Goal: Information Seeking & Learning: Compare options

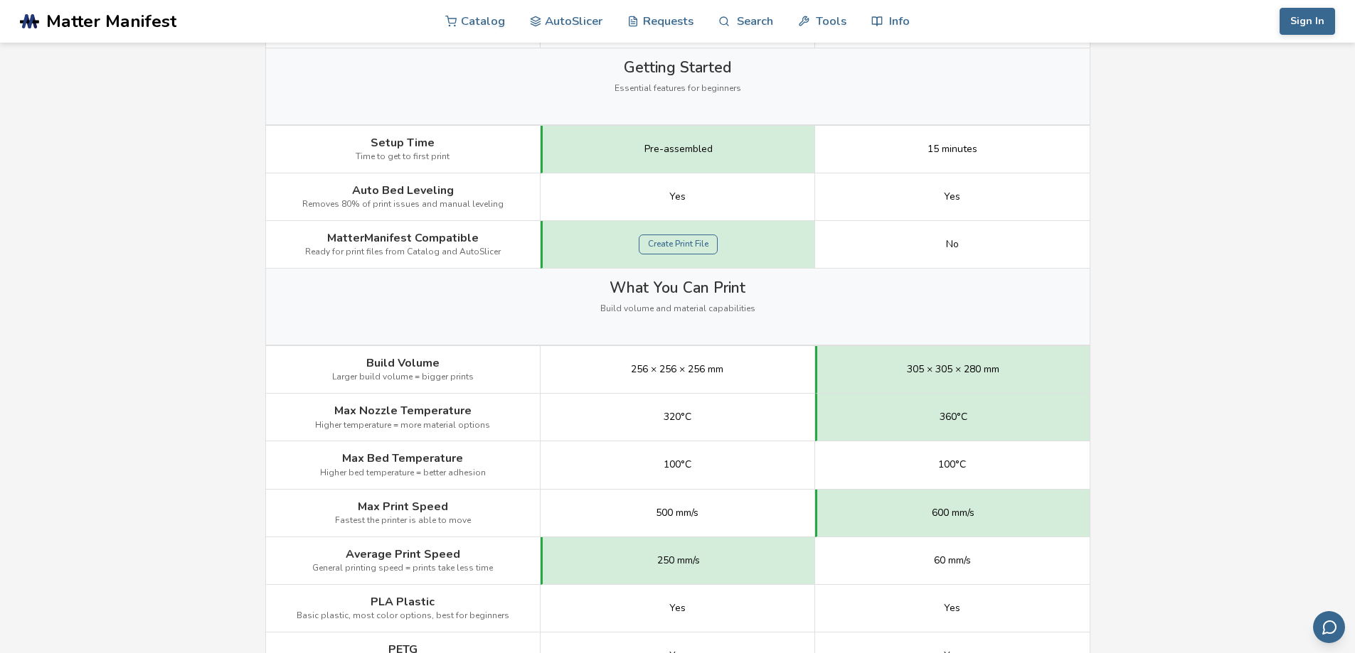
scroll to position [498, 0]
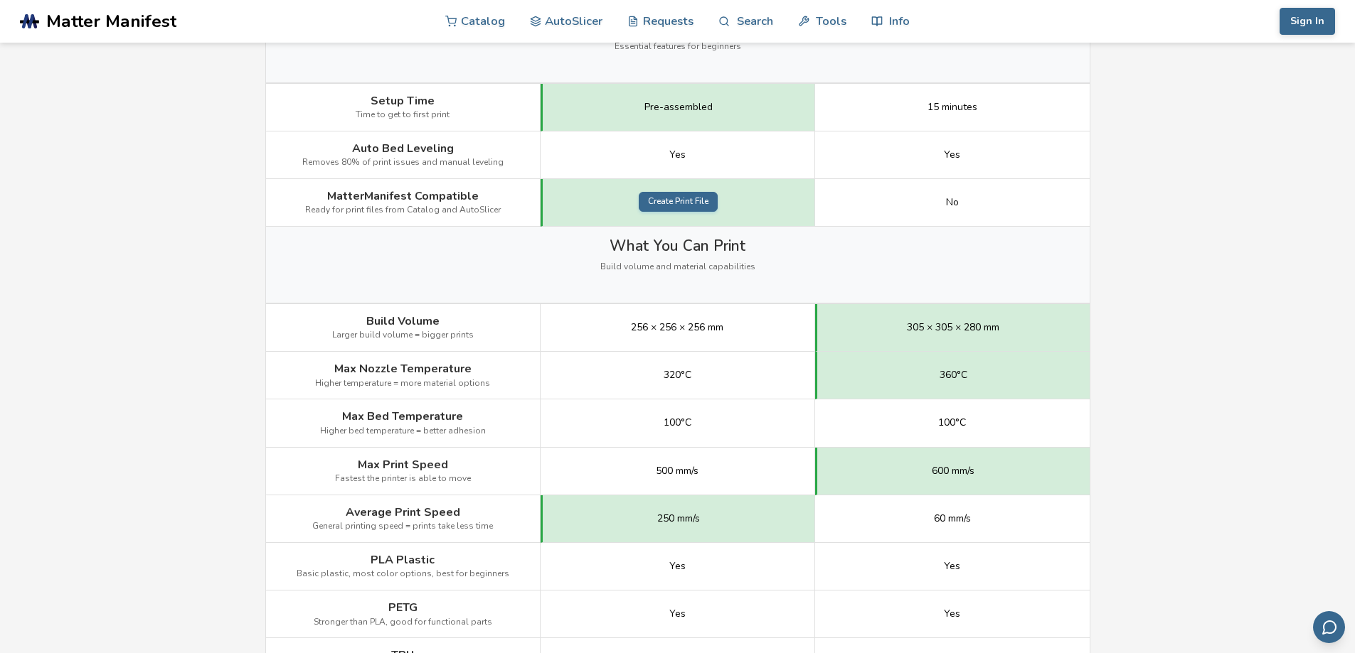
click at [656, 201] on link "Create Print File" at bounding box center [678, 202] width 79 height 20
